Goal: Book appointment/travel/reservation

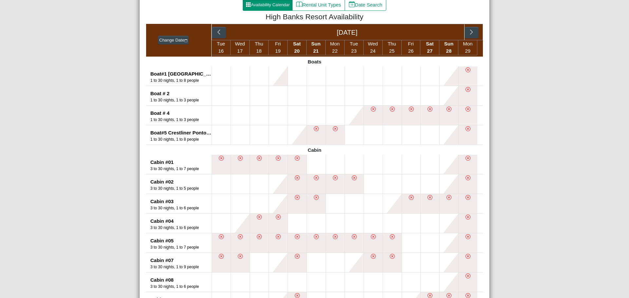
scroll to position [66, 0]
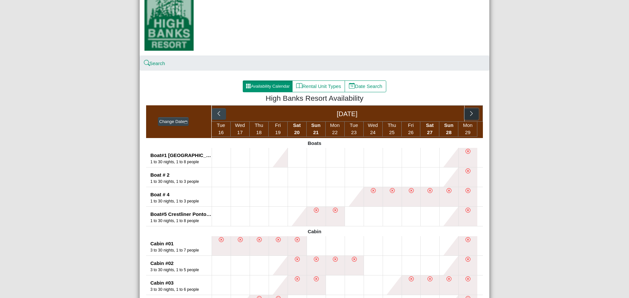
click at [473, 111] on button "button" at bounding box center [471, 114] width 14 height 12
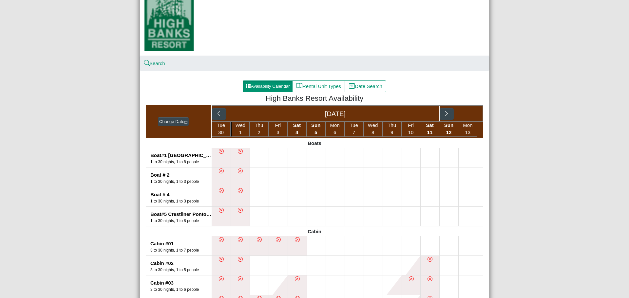
click at [472, 113] on div "[DATE]" at bounding box center [347, 113] width 271 height 16
click at [444, 115] on icon "chevron right" at bounding box center [447, 114] width 6 height 6
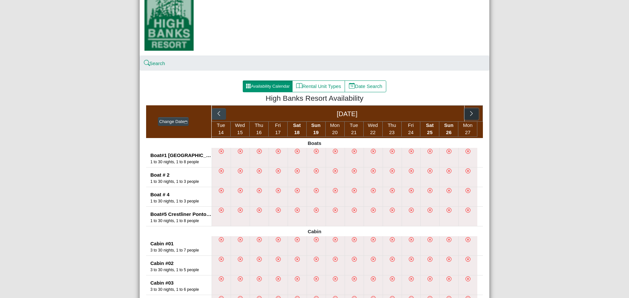
click at [469, 115] on icon "chevron right" at bounding box center [471, 114] width 6 height 6
click at [470, 115] on div "[DATE] [DATE]" at bounding box center [347, 113] width 271 height 16
click at [421, 115] on button "button" at bounding box center [427, 114] width 14 height 12
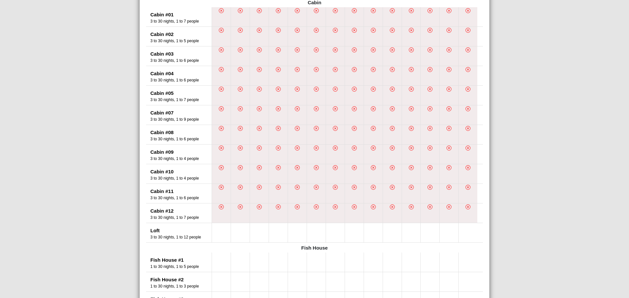
scroll to position [164, 0]
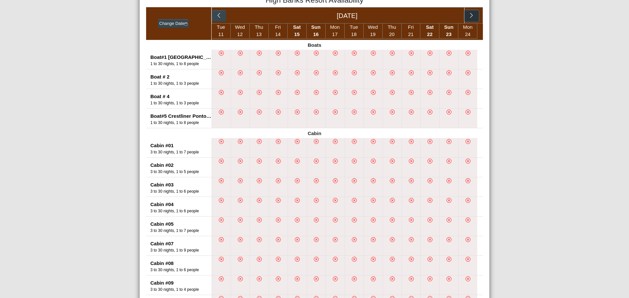
click at [468, 17] on icon "chevron right" at bounding box center [471, 15] width 6 height 6
click at [426, 18] on icon "chevron right" at bounding box center [427, 15] width 6 height 6
click at [317, 141] on li at bounding box center [316, 147] width 19 height 19
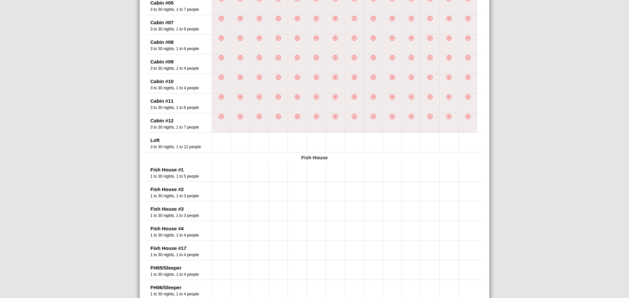
scroll to position [459, 0]
